Goal: Find specific page/section: Find specific page/section

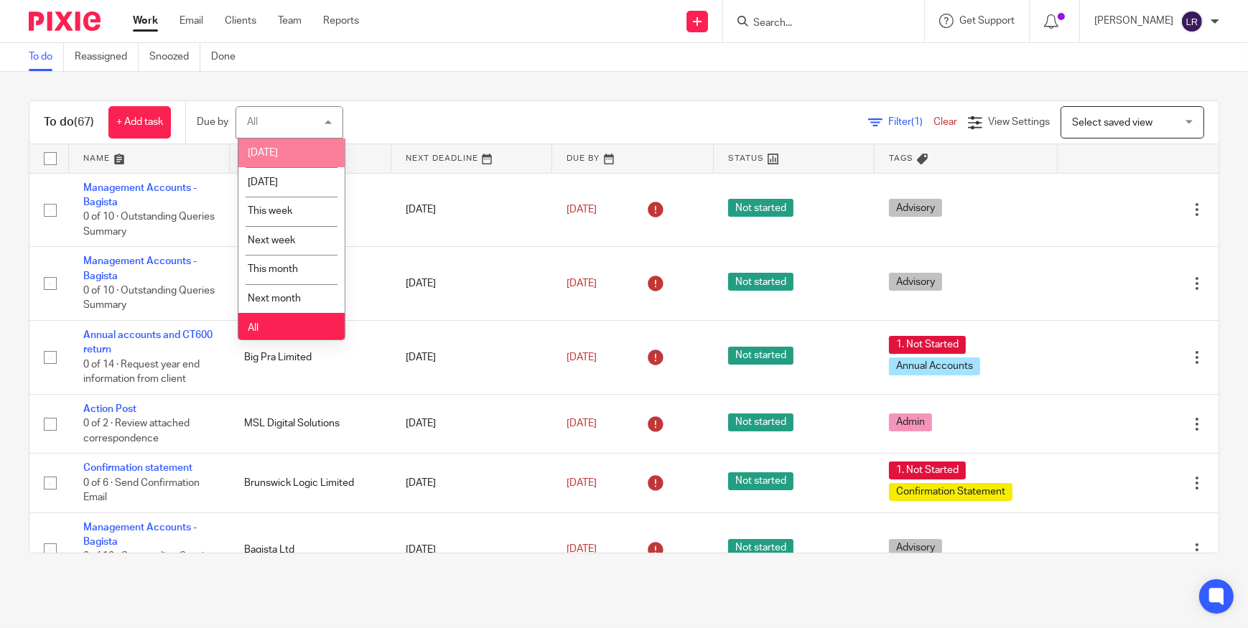
click at [765, 9] on div at bounding box center [823, 21] width 201 height 42
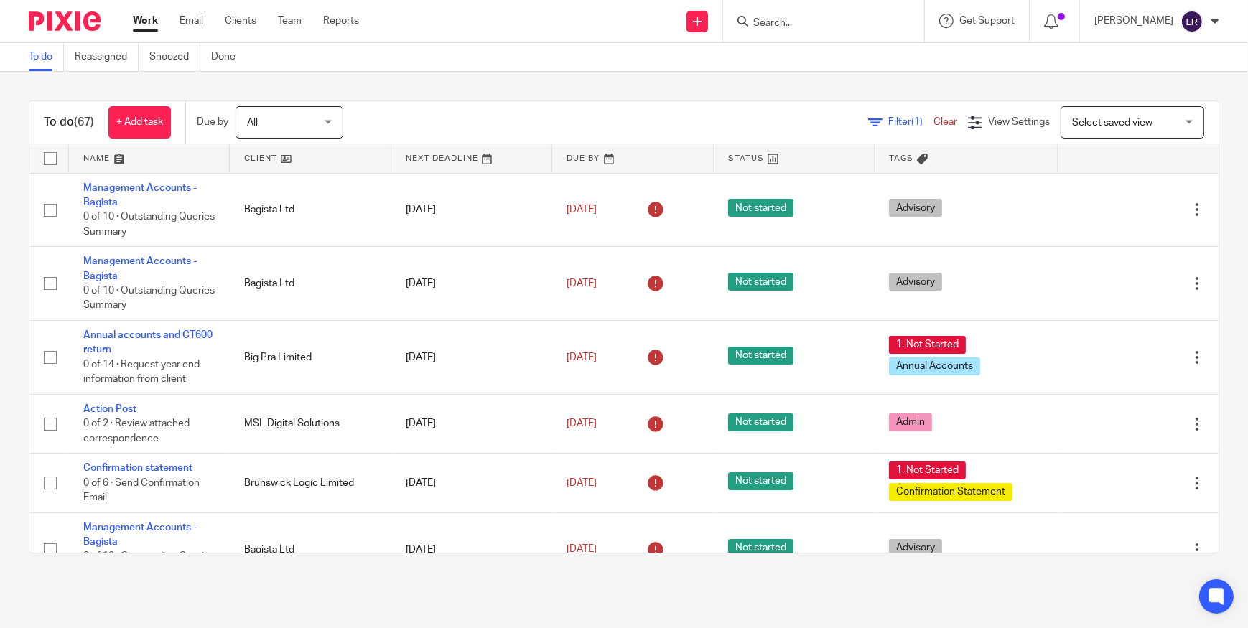
click at [775, 19] on input "Search" at bounding box center [816, 23] width 129 height 13
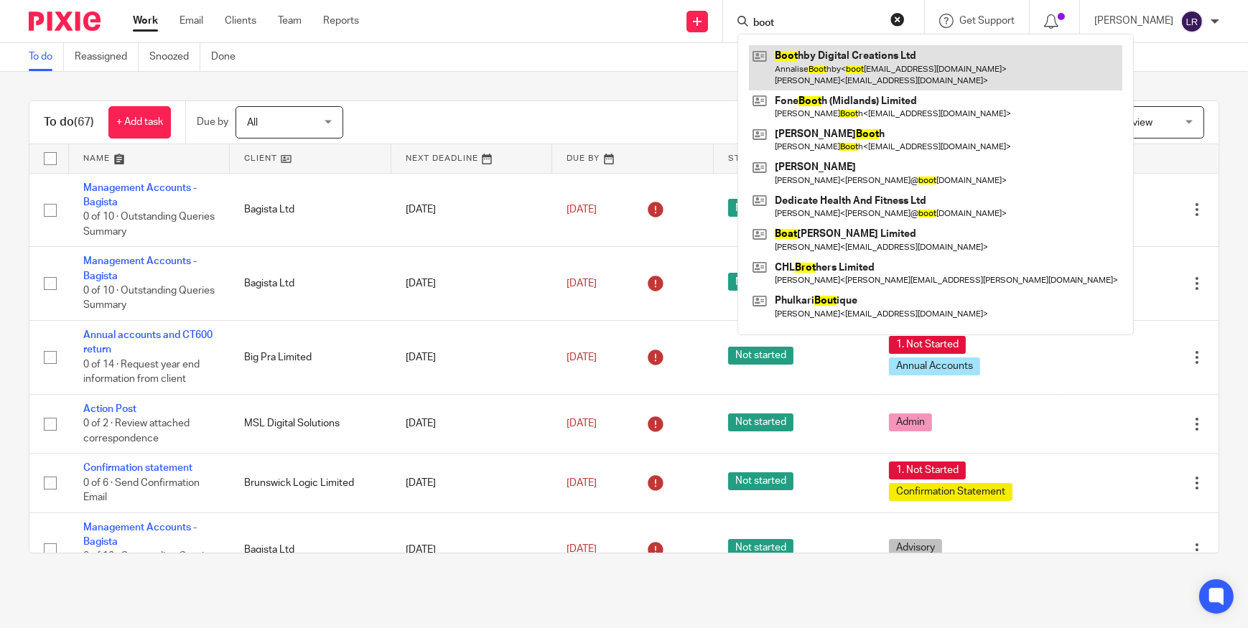
type input "boot"
click at [876, 67] on link at bounding box center [935, 67] width 373 height 45
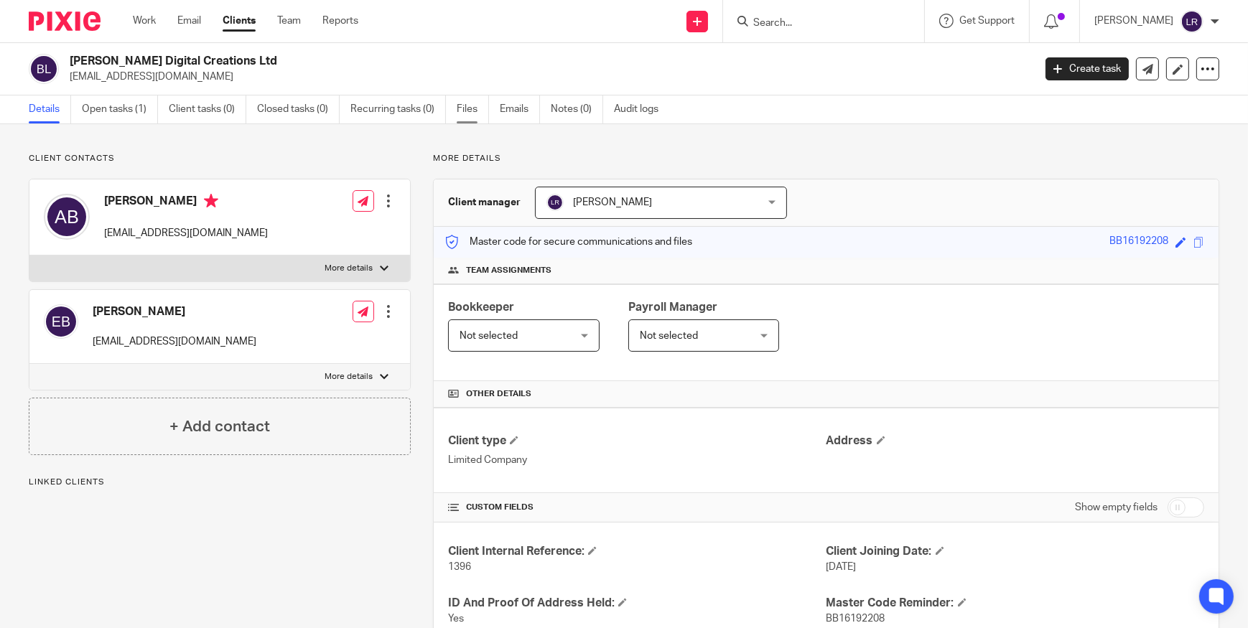
click at [478, 114] on link "Files" at bounding box center [473, 109] width 32 height 28
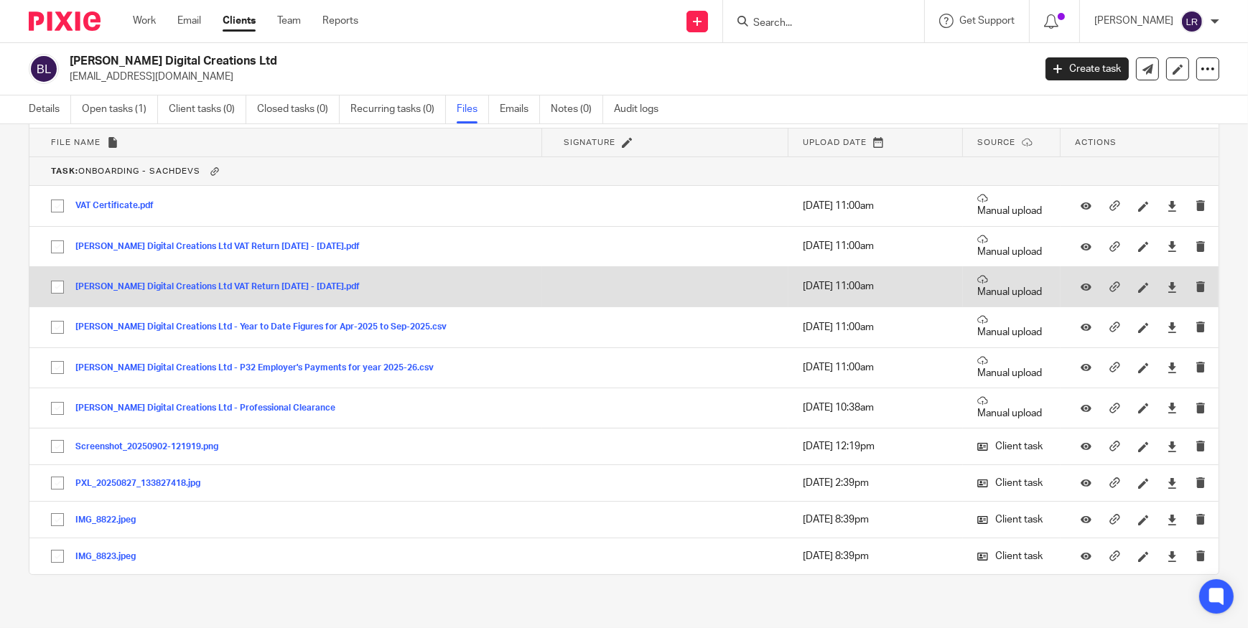
scroll to position [228, 0]
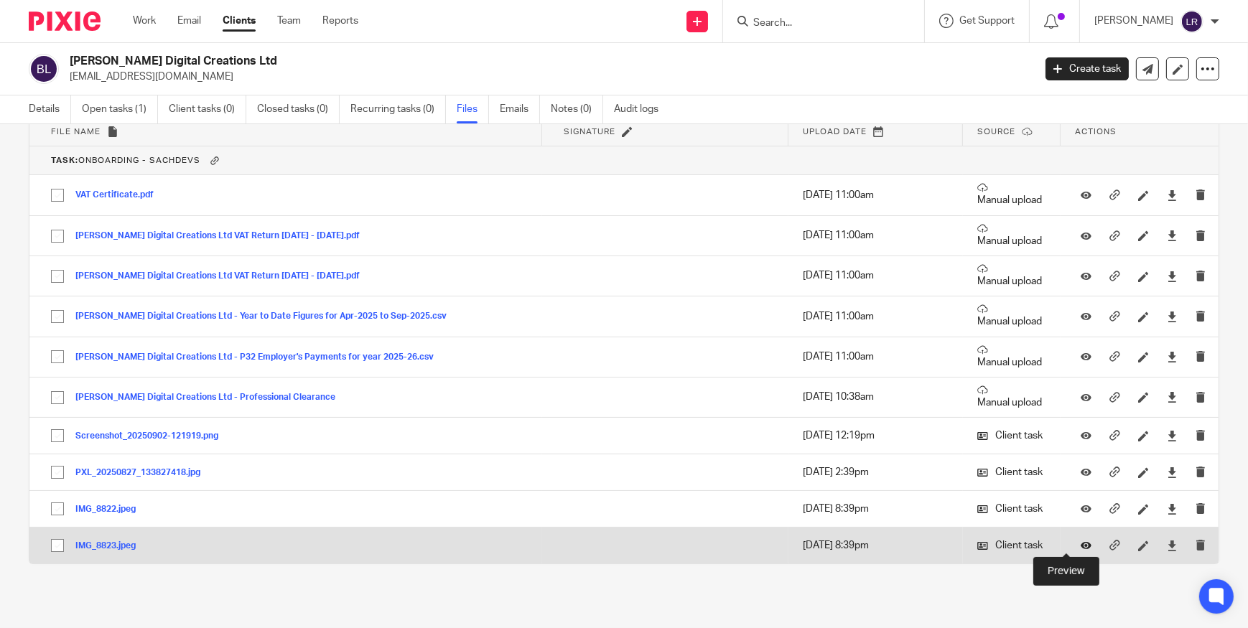
click at [1081, 544] on icon at bounding box center [1086, 546] width 11 height 11
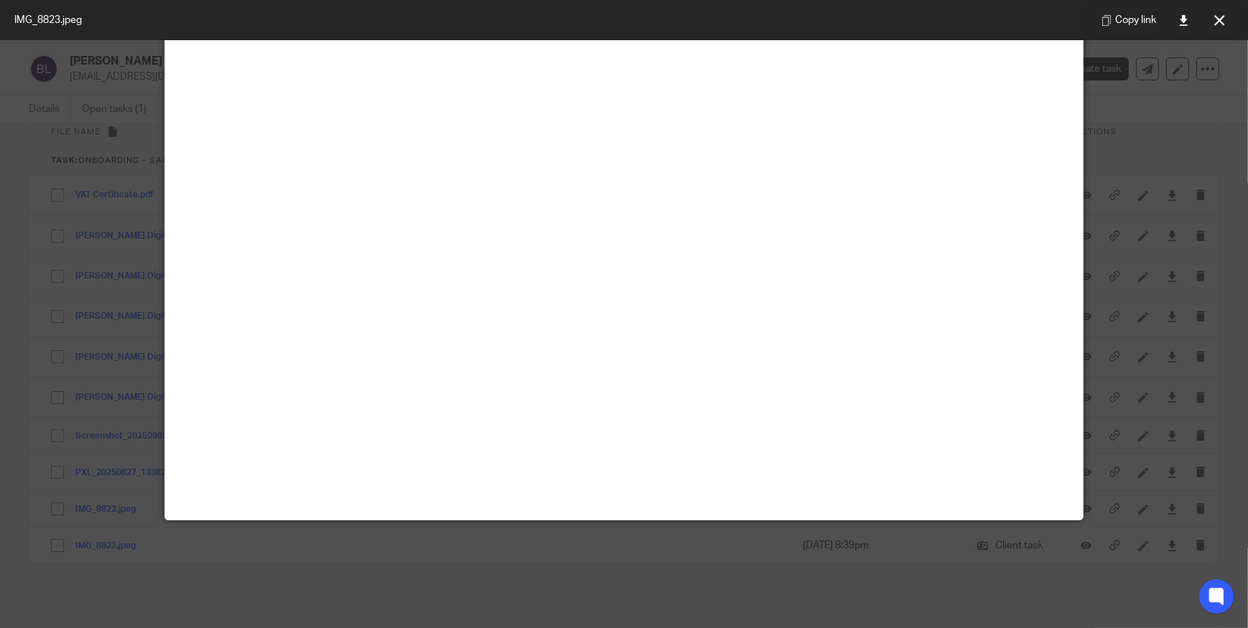
scroll to position [326, 0]
drag, startPoint x: 1218, startPoint y: 21, endPoint x: 1181, endPoint y: 65, distance: 58.1
click at [1218, 21] on icon at bounding box center [1219, 20] width 11 height 11
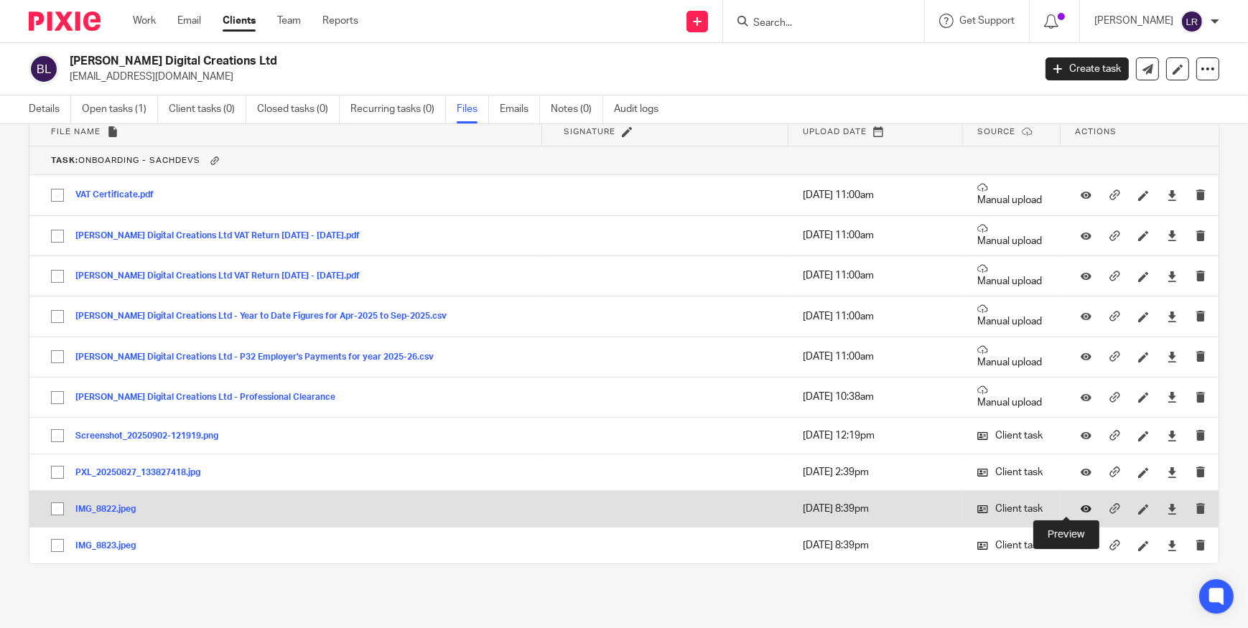
click at [1081, 508] on icon at bounding box center [1086, 509] width 11 height 11
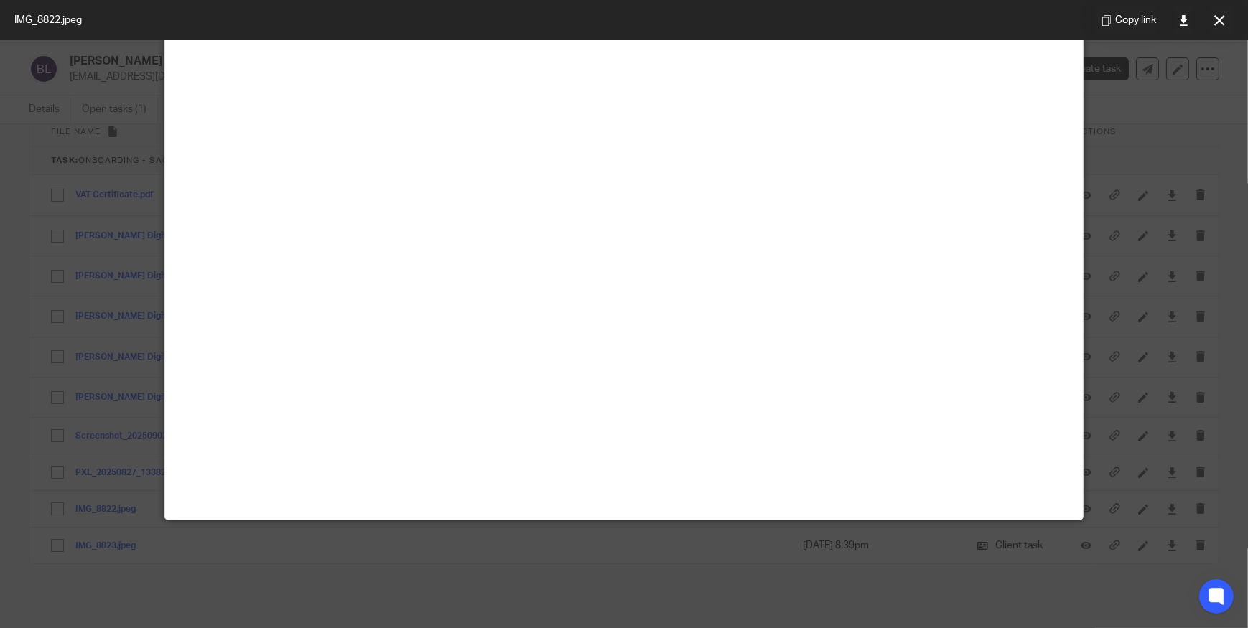
scroll to position [457, 0]
click at [1214, 15] on icon at bounding box center [1219, 20] width 11 height 11
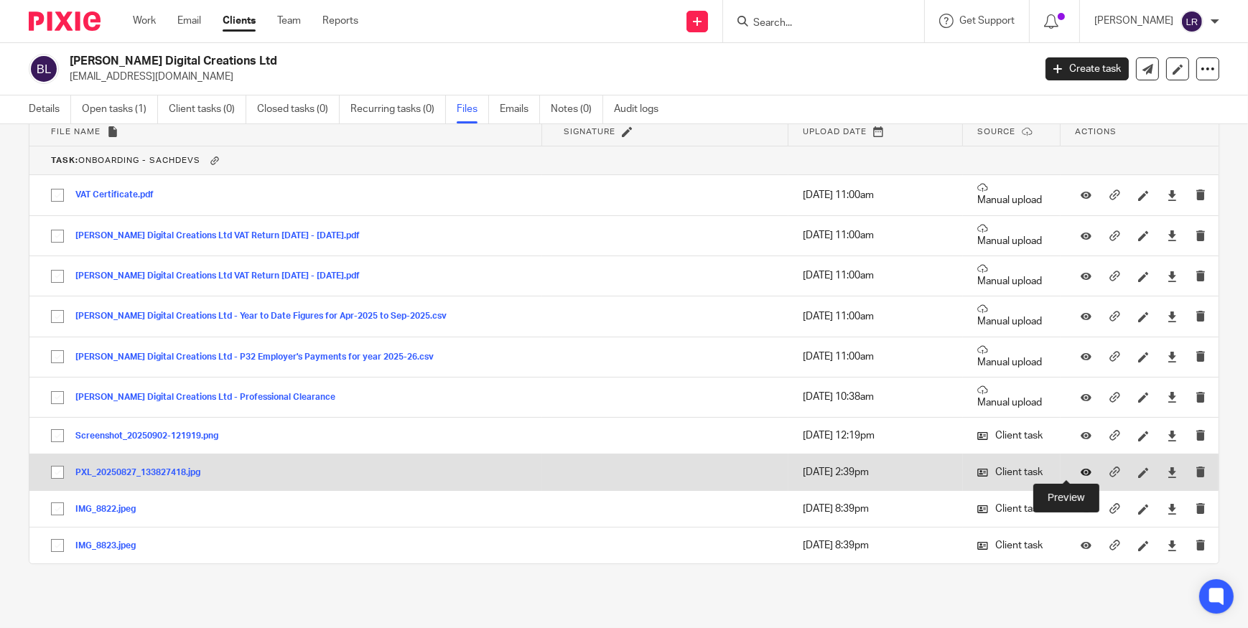
click at [1081, 472] on icon at bounding box center [1086, 472] width 11 height 11
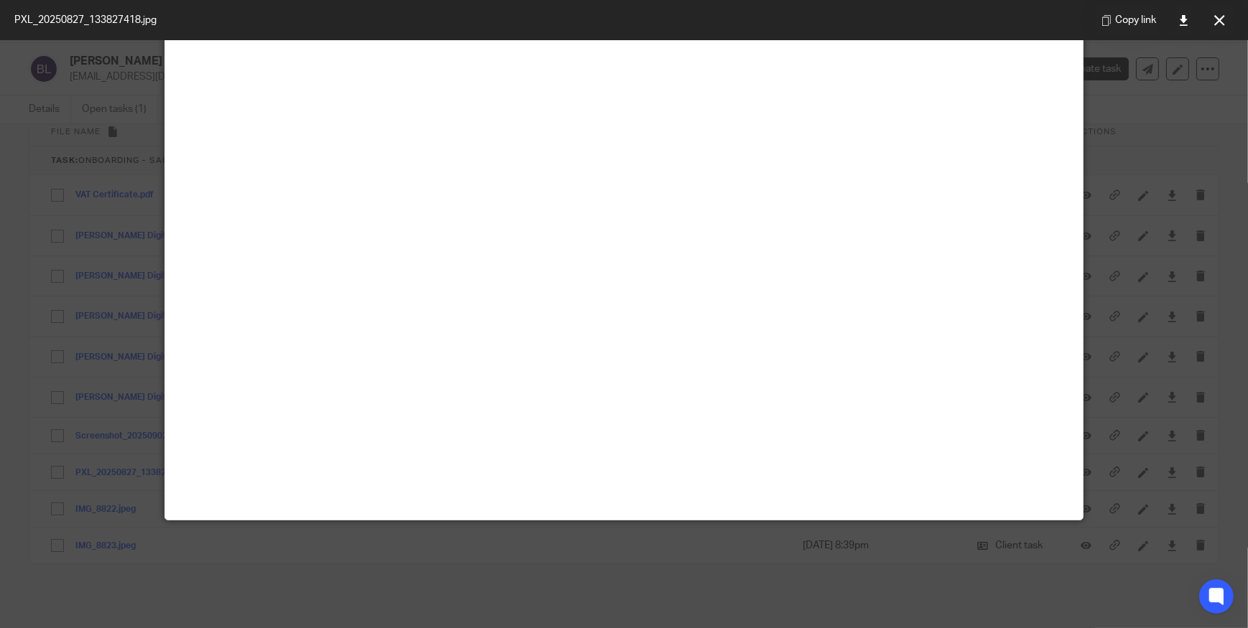
scroll to position [130, 0]
click at [1214, 25] on icon at bounding box center [1219, 20] width 11 height 11
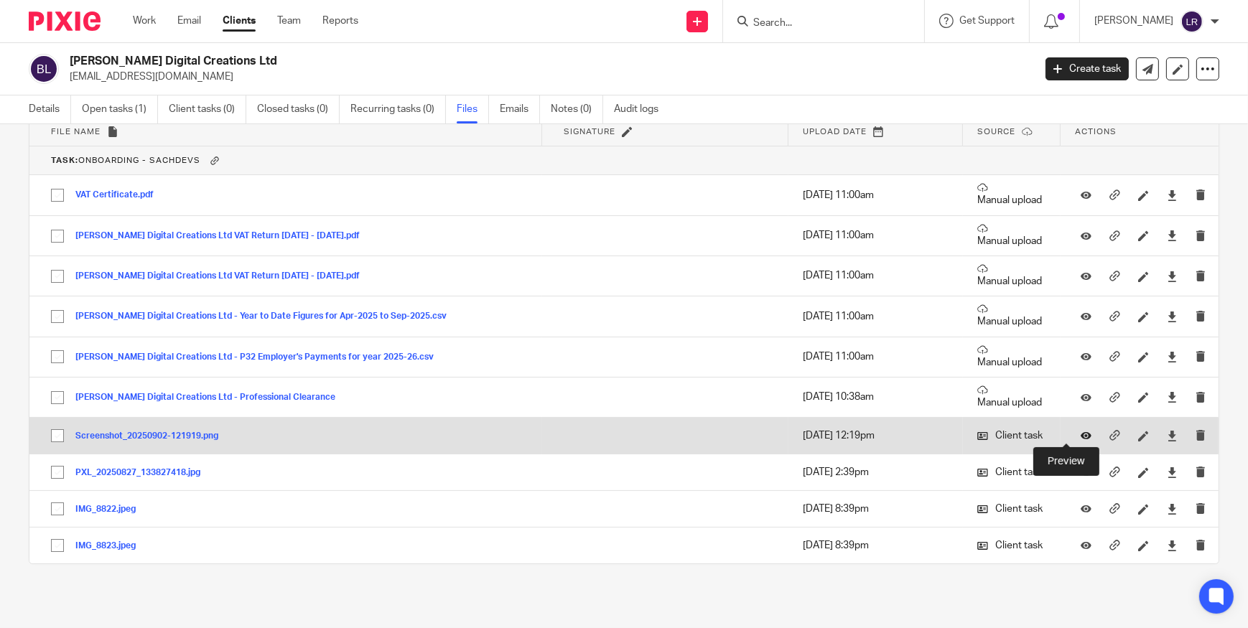
click at [1081, 434] on icon at bounding box center [1086, 436] width 11 height 11
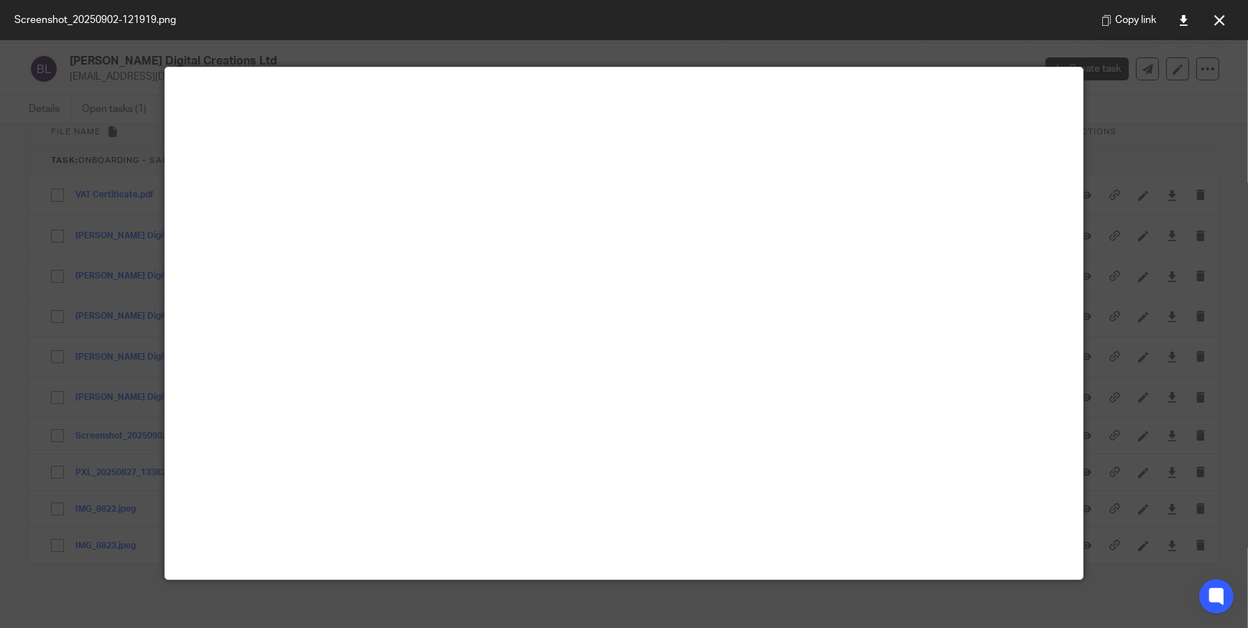
scroll to position [195, 0]
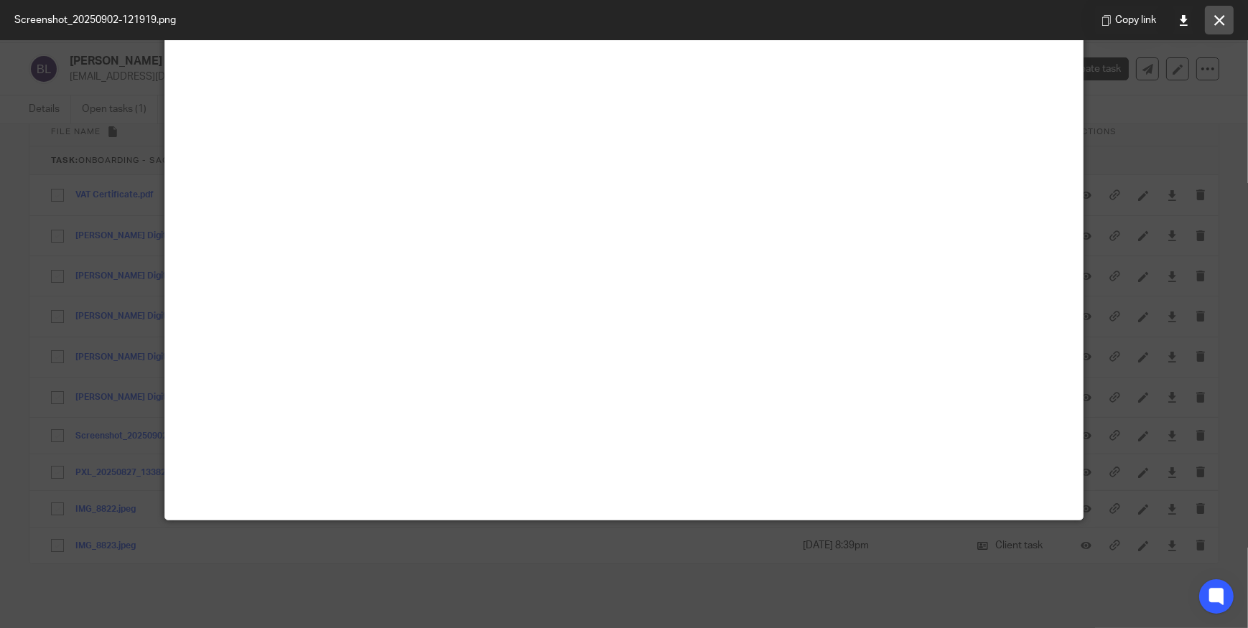
click at [1215, 24] on icon at bounding box center [1219, 20] width 11 height 11
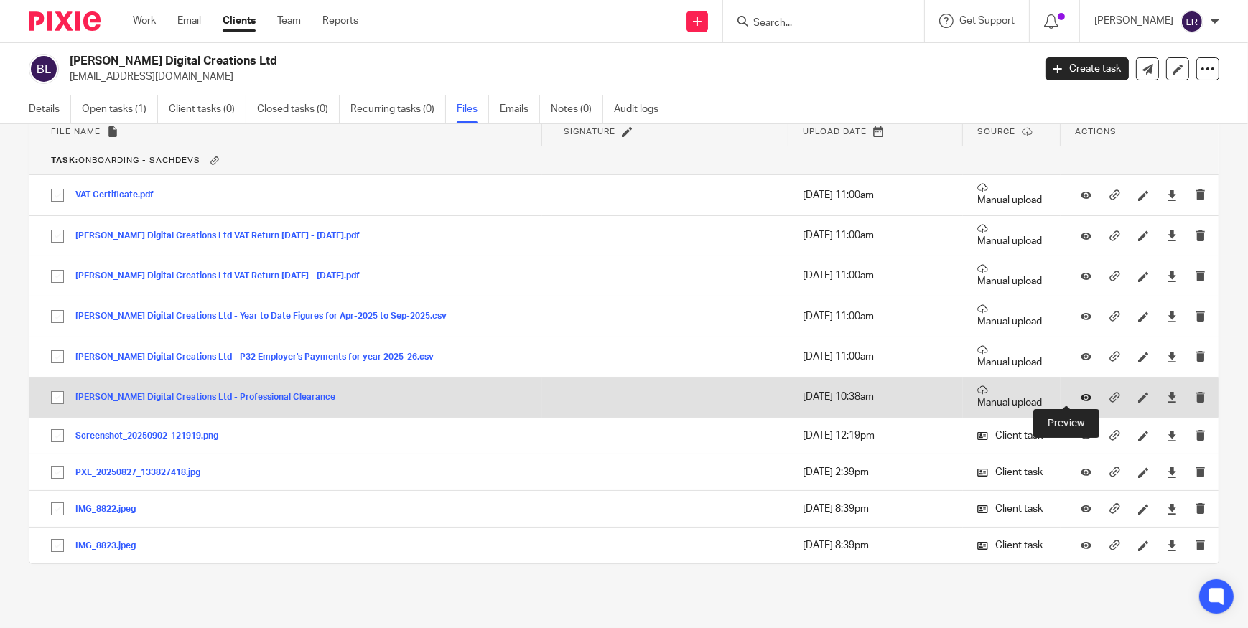
click at [1081, 399] on icon at bounding box center [1086, 397] width 11 height 11
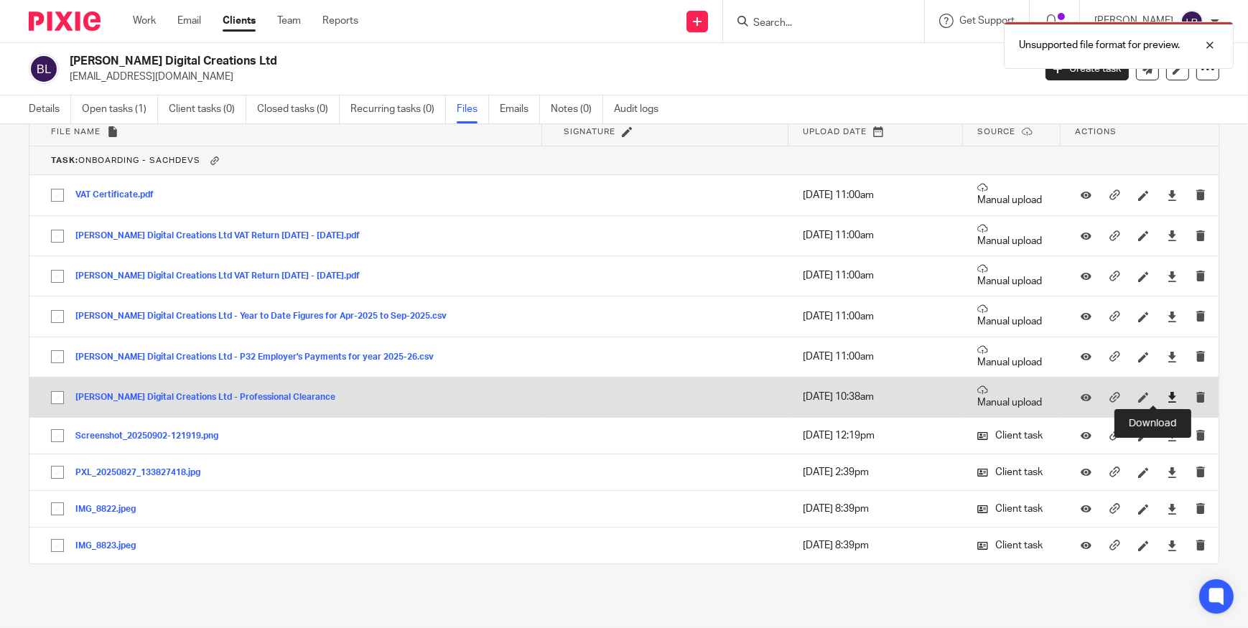
click at [1167, 393] on icon at bounding box center [1172, 397] width 11 height 11
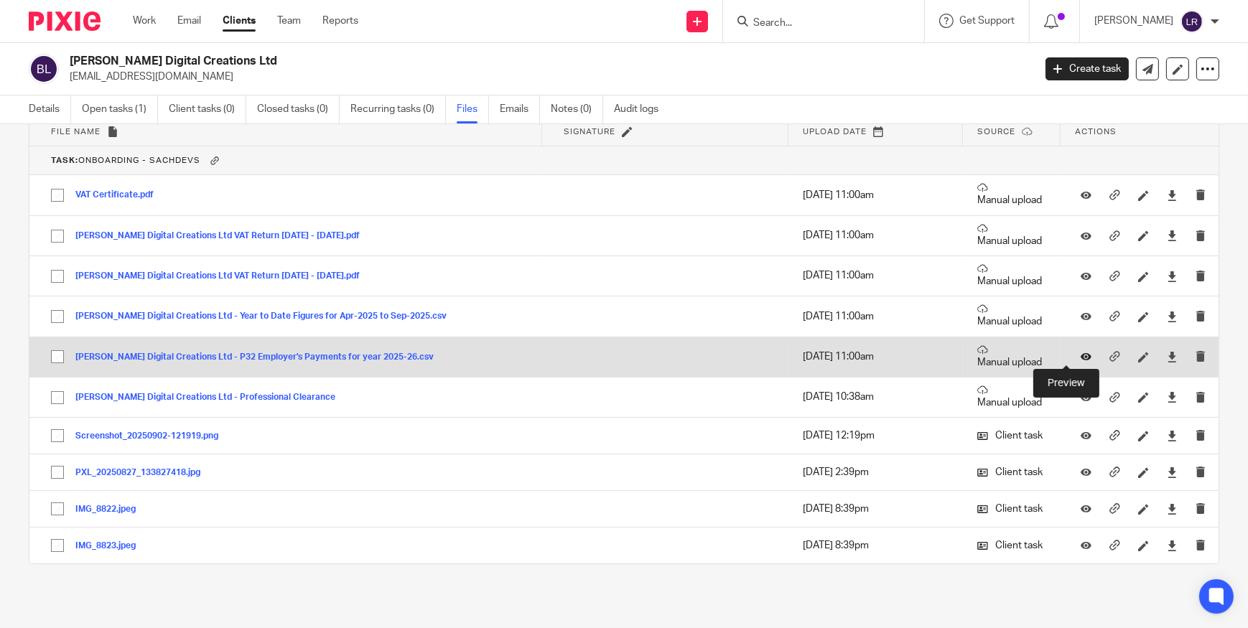
click at [1081, 353] on icon at bounding box center [1086, 357] width 11 height 11
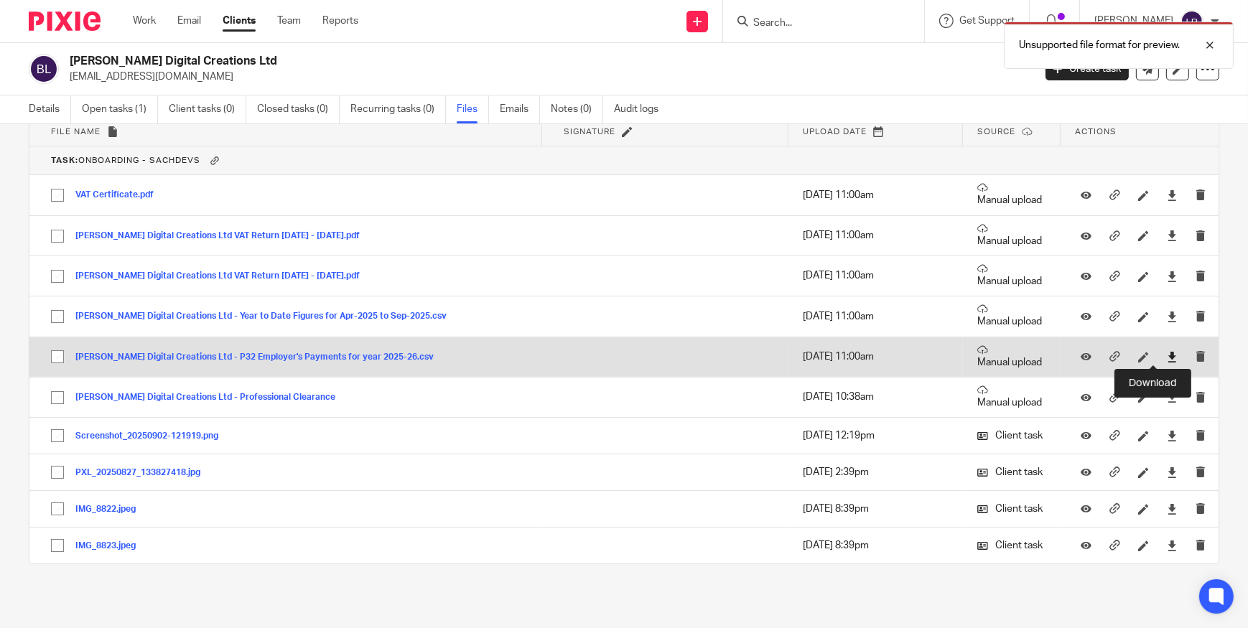
click at [1167, 355] on icon at bounding box center [1172, 357] width 11 height 11
click at [56, 355] on input "checkbox" at bounding box center [57, 356] width 27 height 27
checkbox input "true"
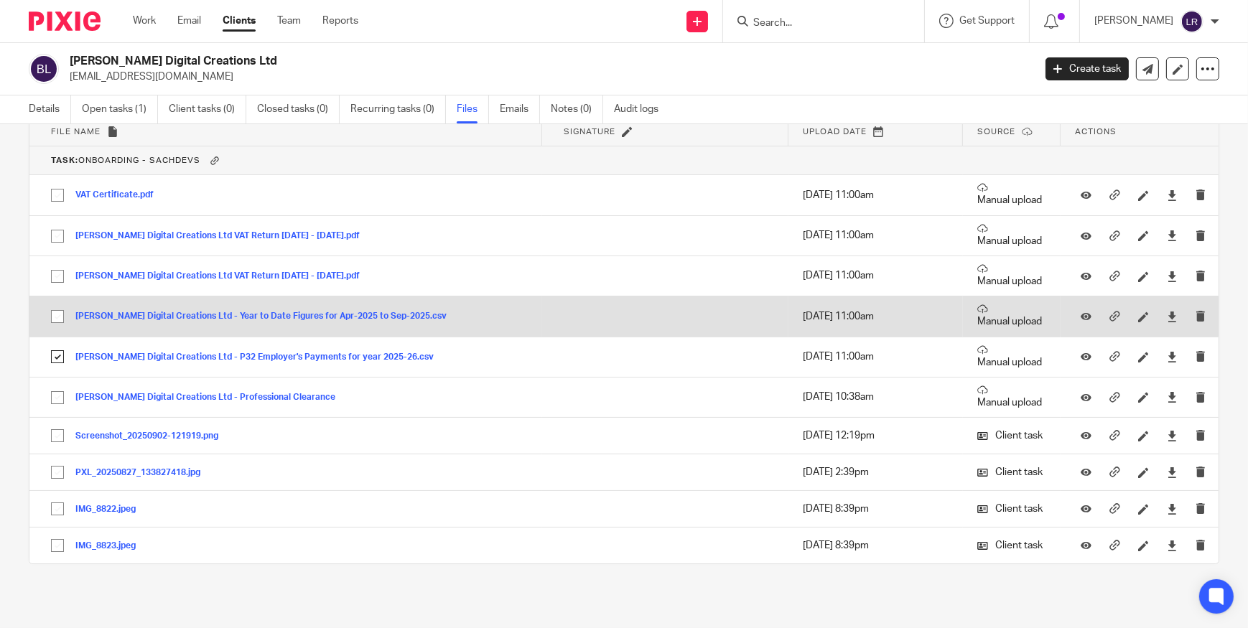
click at [58, 313] on input "checkbox" at bounding box center [57, 316] width 27 height 27
click at [56, 314] on input "checkbox" at bounding box center [57, 316] width 27 height 27
click at [60, 318] on input "checkbox" at bounding box center [57, 316] width 27 height 27
checkbox input "true"
click at [1081, 314] on icon at bounding box center [1086, 317] width 11 height 11
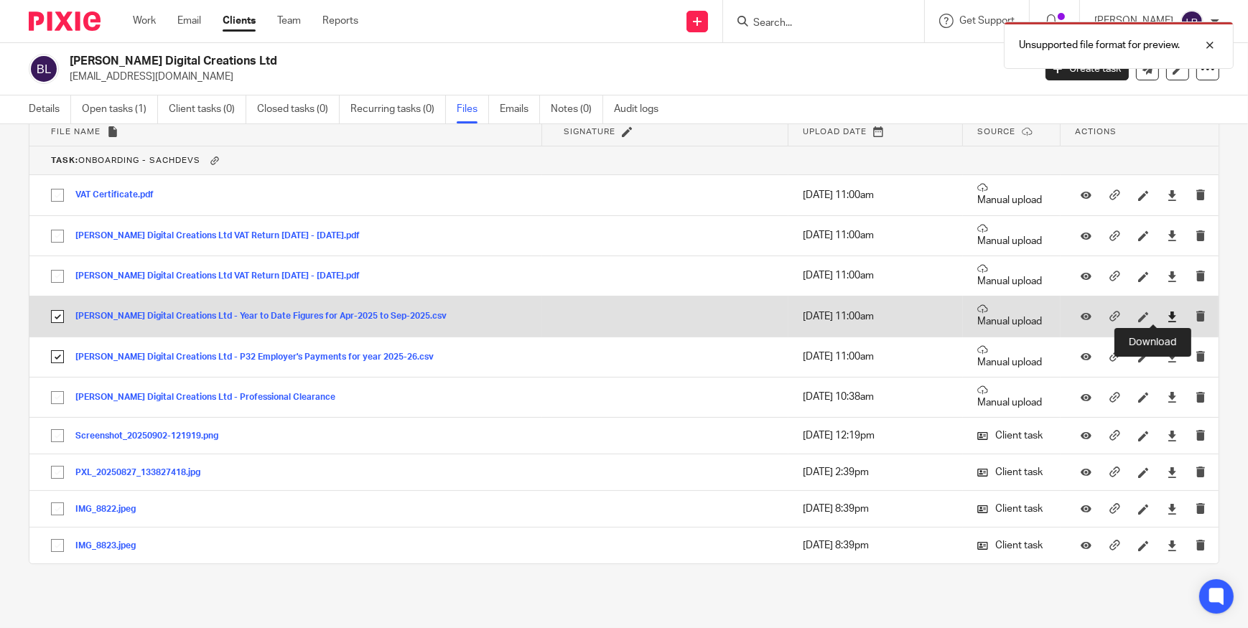
click at [1167, 315] on icon at bounding box center [1172, 317] width 11 height 11
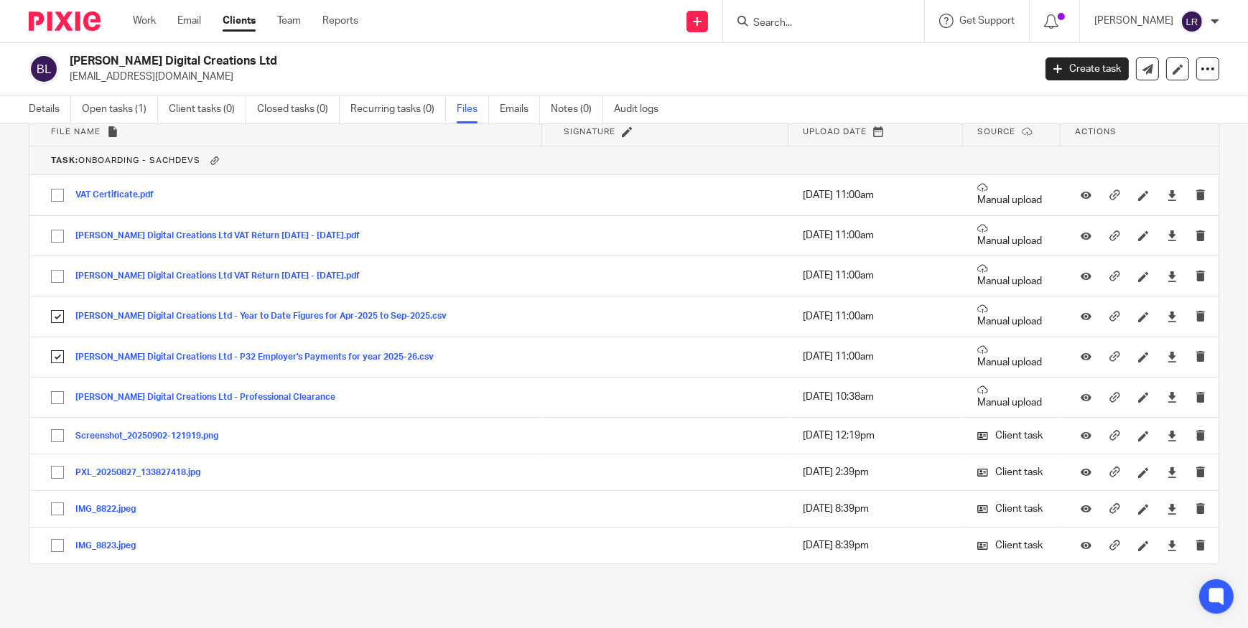
click at [23, 322] on div "General files (1) Upload file Download selected Delete selected Show only signe…" at bounding box center [612, 263] width 1213 height 676
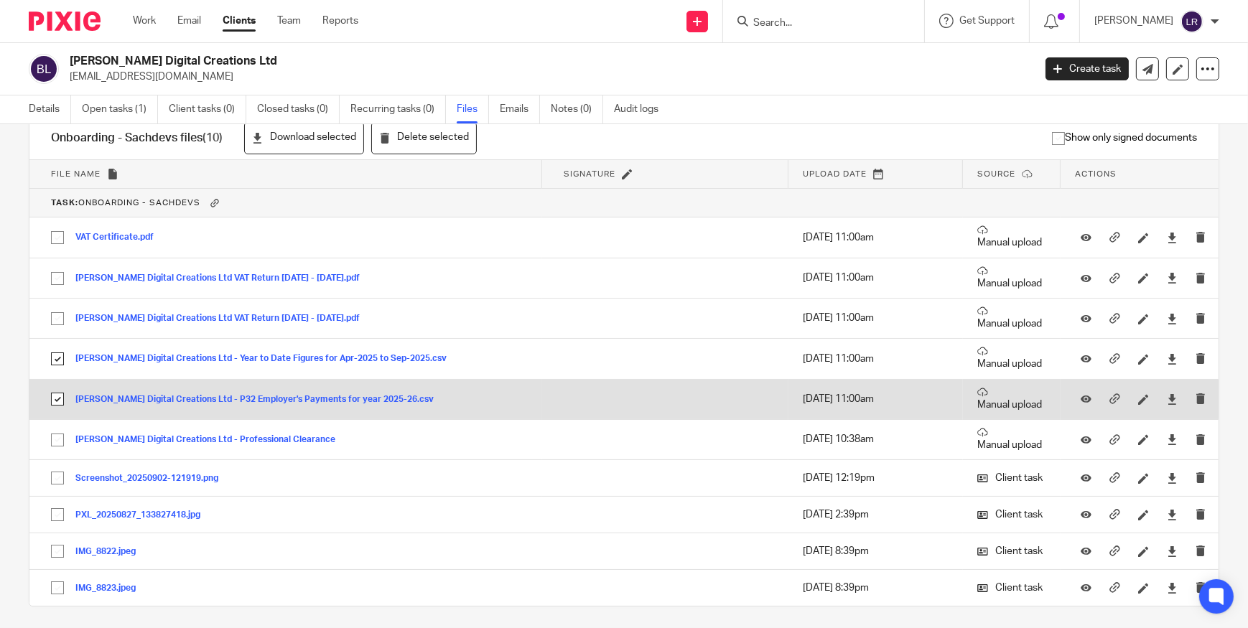
scroll to position [163, 0]
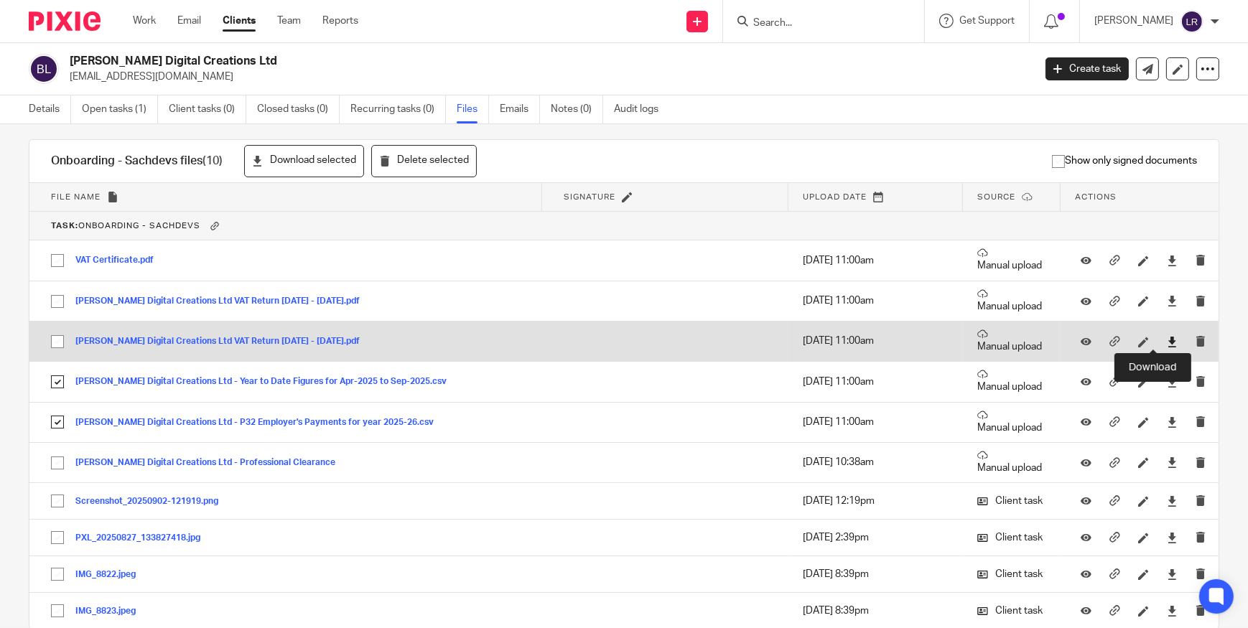
click at [1167, 339] on icon at bounding box center [1172, 342] width 11 height 11
click at [59, 342] on input "checkbox" at bounding box center [57, 341] width 27 height 27
checkbox input "true"
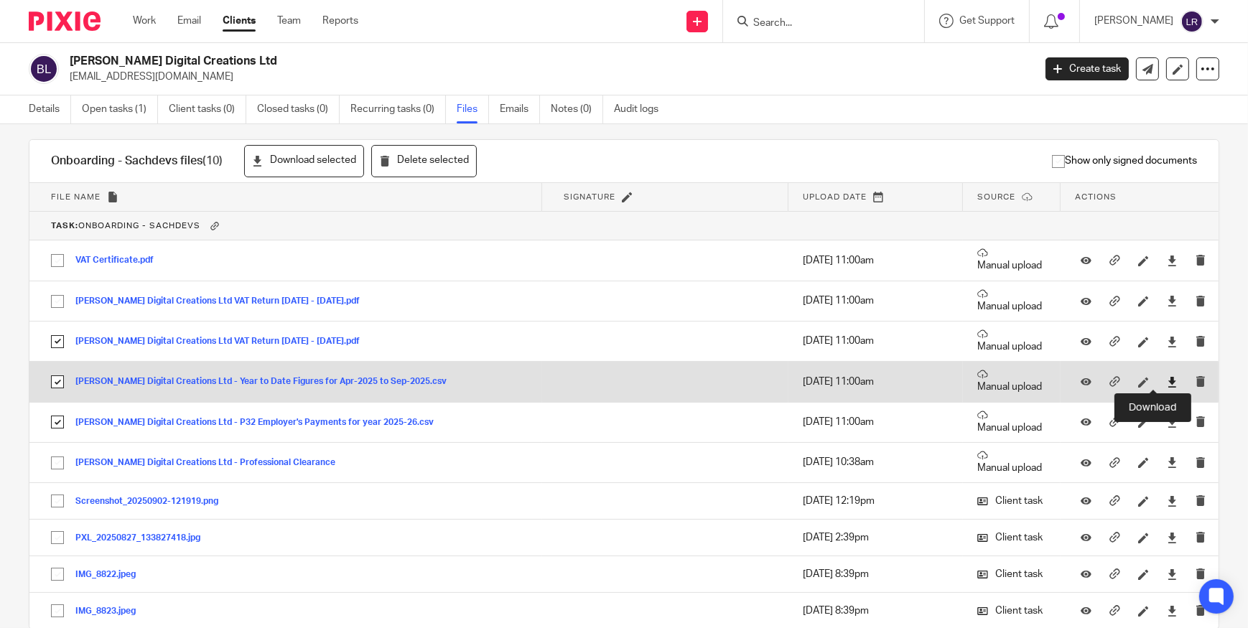
click at [1167, 381] on icon at bounding box center [1172, 382] width 11 height 11
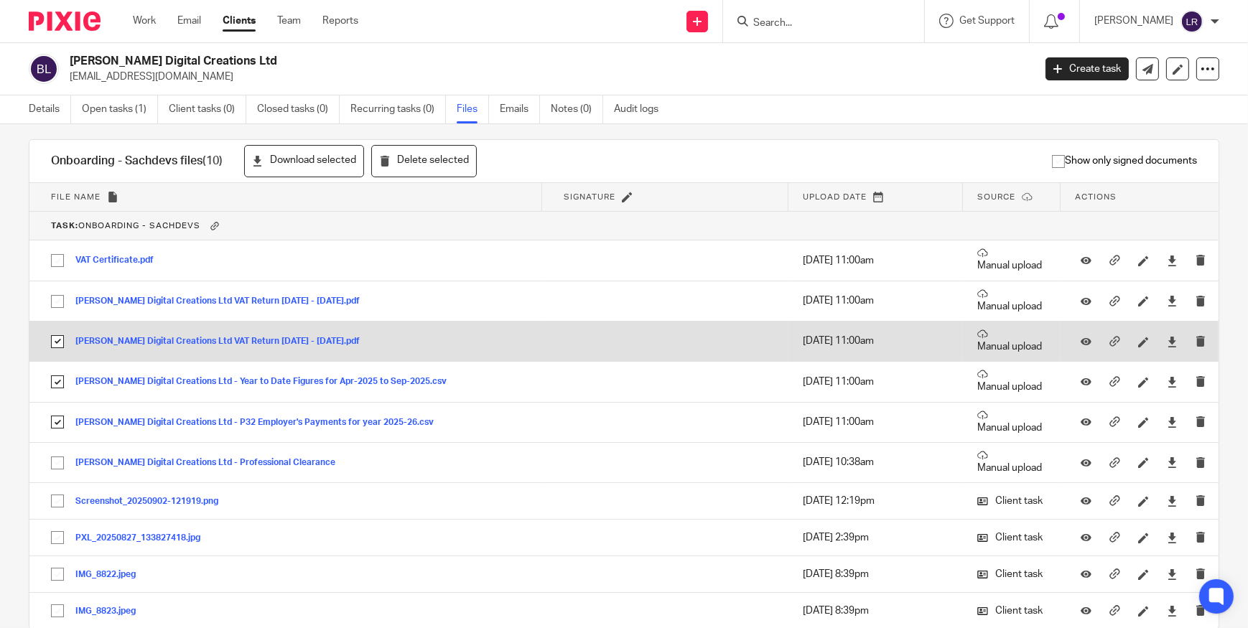
drag, startPoint x: 23, startPoint y: 328, endPoint x: 31, endPoint y: 328, distance: 7.9
click at [24, 328] on div "General files (1) Upload file Download selected Delete selected Show only signe…" at bounding box center [612, 328] width 1213 height 676
click at [1167, 340] on icon at bounding box center [1172, 342] width 11 height 11
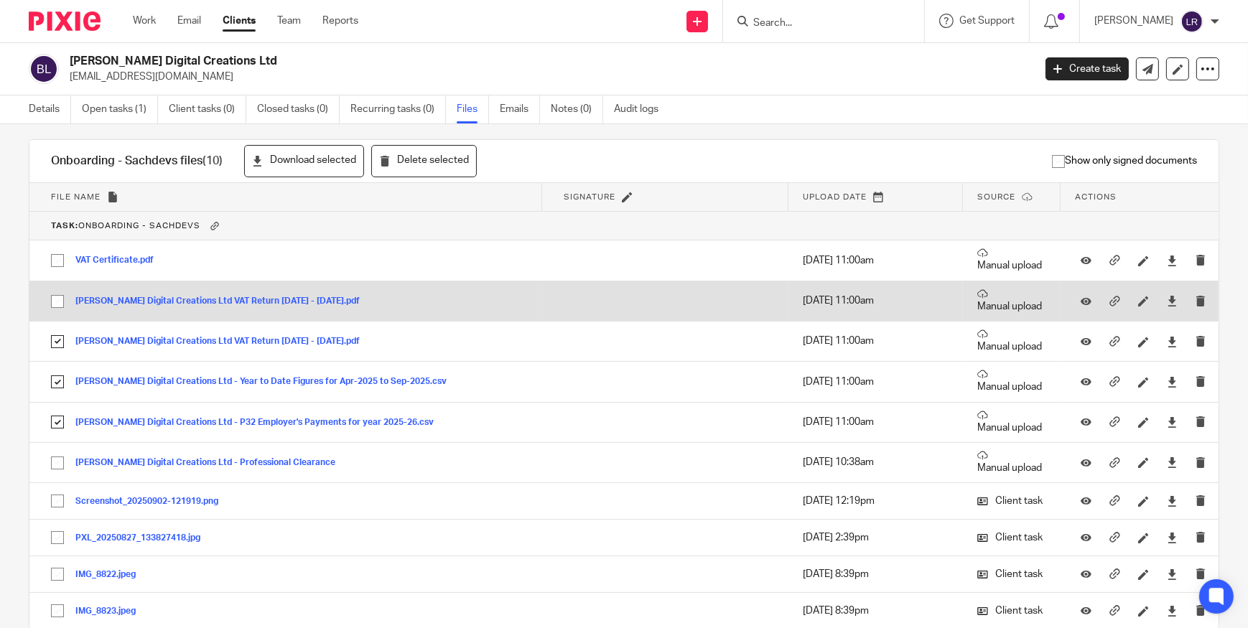
click at [57, 300] on input "checkbox" at bounding box center [57, 301] width 27 height 27
checkbox input "true"
click at [1167, 301] on icon at bounding box center [1172, 301] width 11 height 11
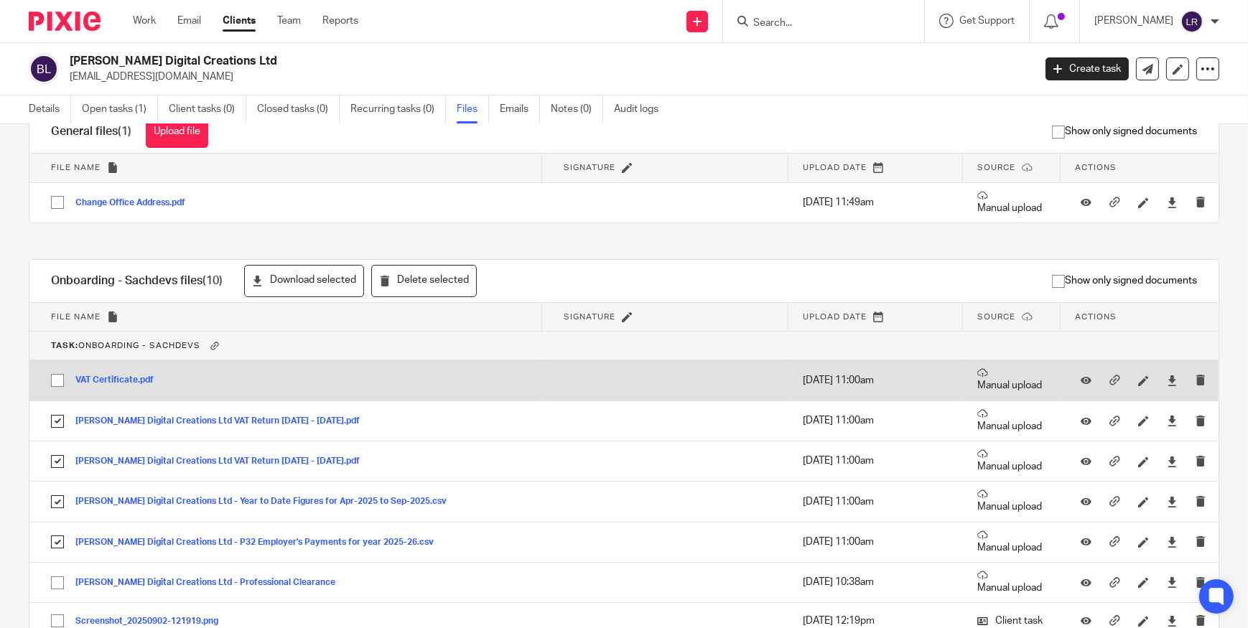
scroll to position [32, 0]
